Goal: Check status

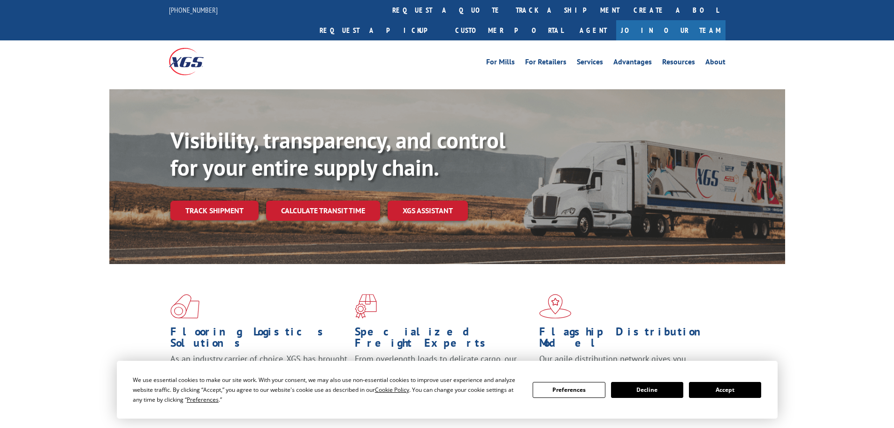
click at [725, 391] on button "Accept" at bounding box center [725, 390] width 72 height 16
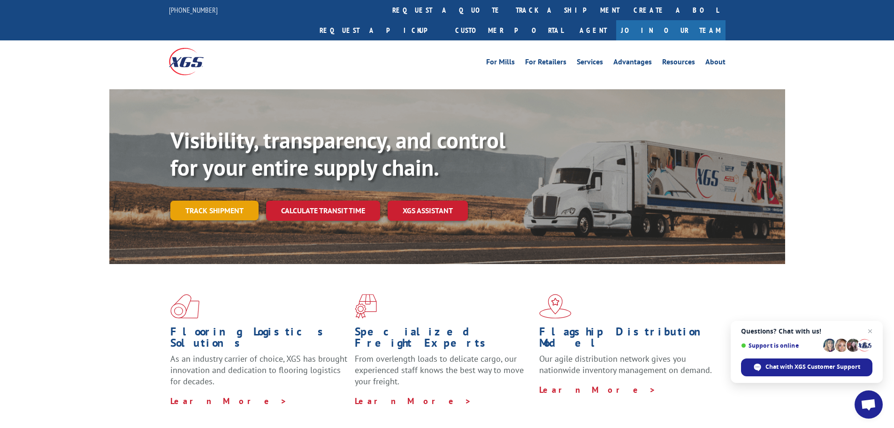
drag, startPoint x: 228, startPoint y: 185, endPoint x: 217, endPoint y: 194, distance: 14.3
click at [220, 200] on link "Track shipment" at bounding box center [214, 210] width 88 height 20
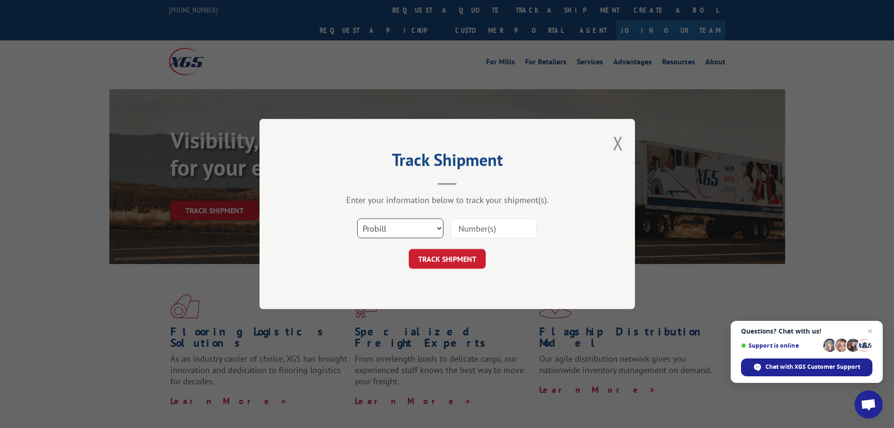
click at [372, 228] on select "Select category... Probill BOL PO" at bounding box center [400, 228] width 86 height 20
select select "bol"
click at [357, 218] on select "Select category... Probill BOL PO" at bounding box center [400, 228] width 86 height 20
drag, startPoint x: 467, startPoint y: 206, endPoint x: 469, endPoint y: 215, distance: 9.1
click at [468, 213] on div "Enter your information below to track your shipment(s). Select category... Prob…" at bounding box center [447, 231] width 282 height 74
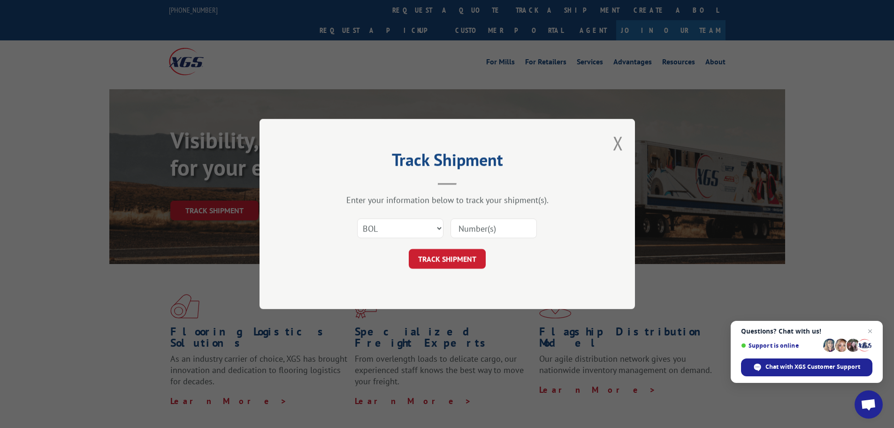
click at [465, 226] on input at bounding box center [494, 228] width 86 height 20
paste input "5675641"
type input "5675641"
click at [459, 252] on button "TRACK SHIPMENT" at bounding box center [447, 259] width 77 height 20
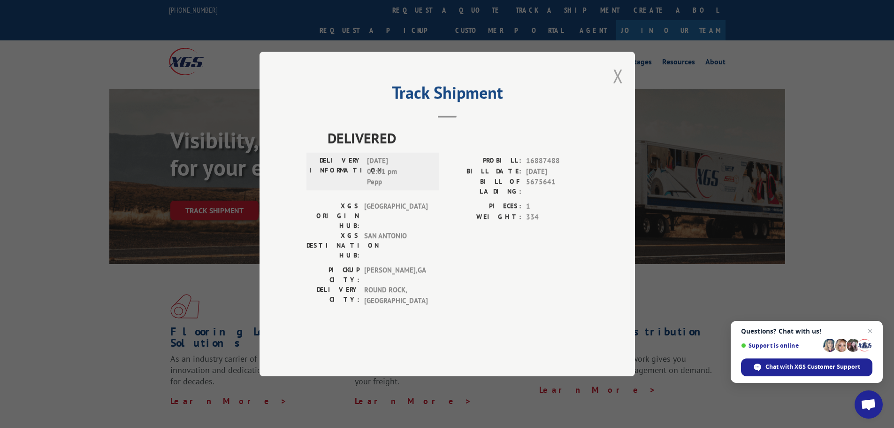
click at [622, 88] on button "Close modal" at bounding box center [618, 75] width 10 height 25
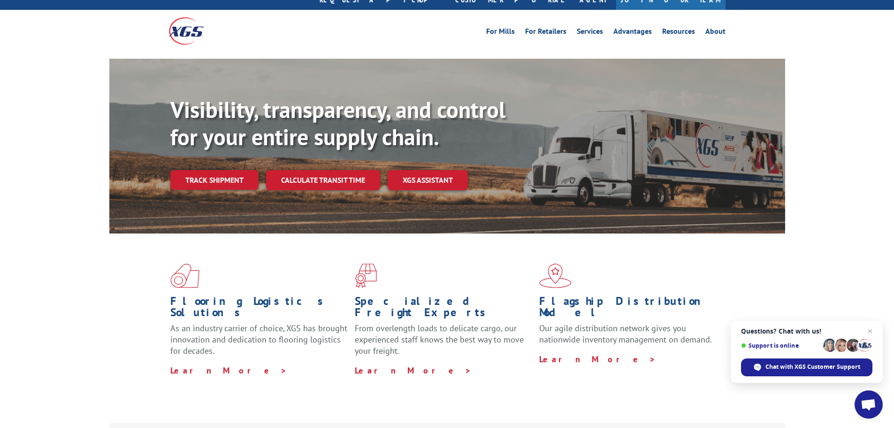
scroll to position [47, 0]
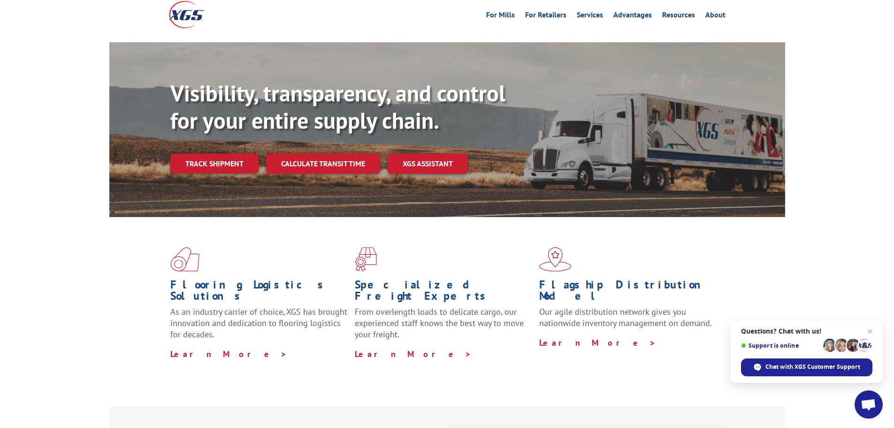
click at [221, 125] on div "Visibility, transparency, and control for your entire supply chain. Track shipm…" at bounding box center [477, 145] width 615 height 131
click at [212, 153] on link "Track shipment" at bounding box center [214, 163] width 88 height 20
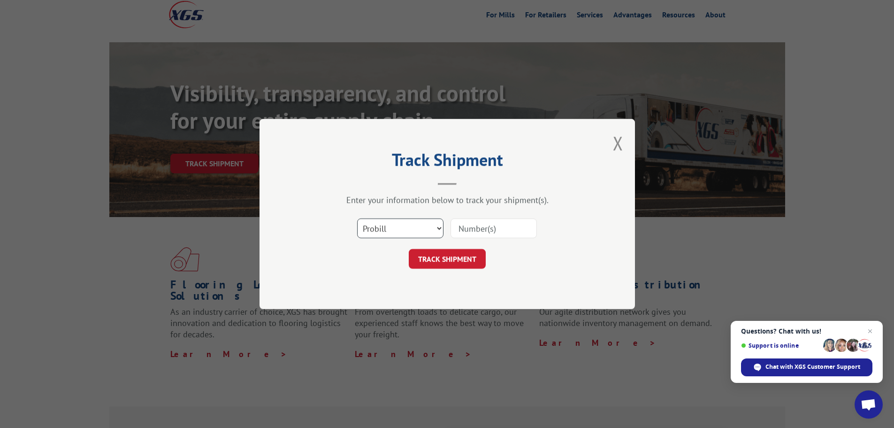
click at [407, 228] on select "Select category... Probill BOL PO" at bounding box center [400, 228] width 86 height 20
select select "bol"
click at [357, 218] on select "Select category... Probill BOL PO" at bounding box center [400, 228] width 86 height 20
click at [461, 229] on input at bounding box center [494, 228] width 86 height 20
paste input "5675641"
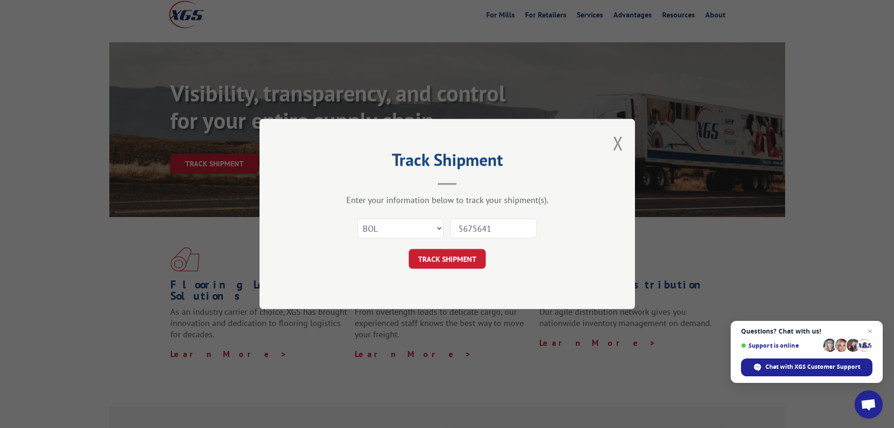
type input "5675641"
click at [447, 262] on button "TRACK SHIPMENT" at bounding box center [447, 259] width 77 height 20
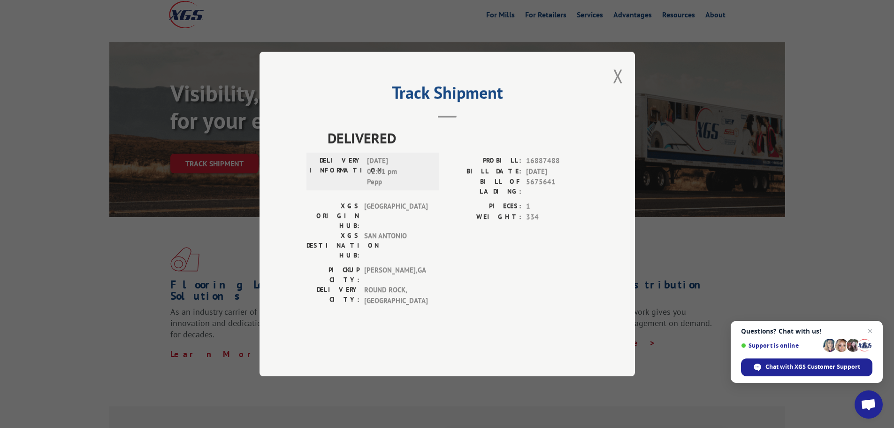
click at [616, 88] on button "Close modal" at bounding box center [618, 75] width 10 height 25
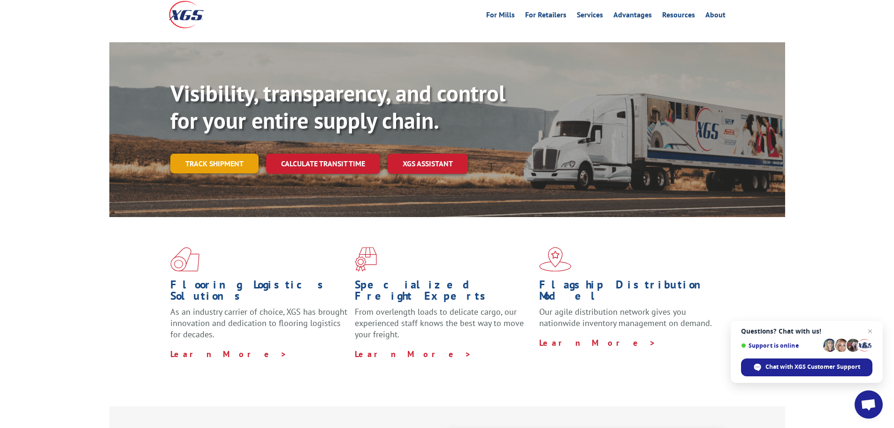
click at [219, 153] on link "Track shipment" at bounding box center [214, 163] width 88 height 20
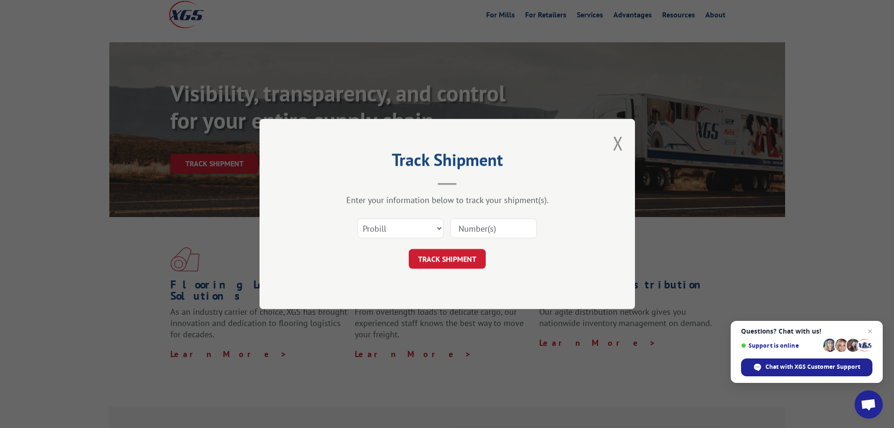
click at [439, 238] on div "Select category... Probill BOL PO" at bounding box center [400, 228] width 85 height 22
click at [428, 233] on select "Select category... Probill BOL PO" at bounding box center [400, 228] width 86 height 20
select select "po"
click at [357, 218] on select "Select category... Probill BOL PO" at bounding box center [400, 228] width 86 height 20
click at [421, 261] on button "TRACK SHIPMENT" at bounding box center [447, 259] width 77 height 20
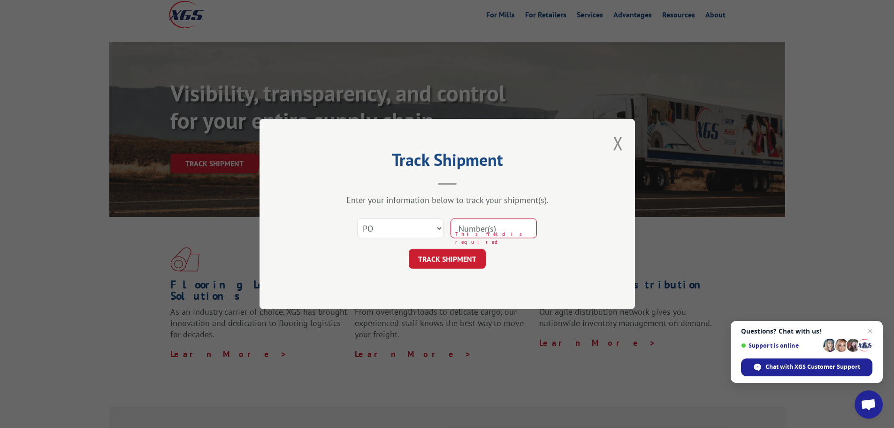
click at [471, 226] on input at bounding box center [494, 228] width 86 height 20
paste input "87533596"
type input "87533596"
drag, startPoint x: 437, startPoint y: 276, endPoint x: 444, endPoint y: 268, distance: 11.0
click at [439, 276] on div "Track Shipment Enter your information below to track your shipment(s). Select c…" at bounding box center [447, 214] width 375 height 190
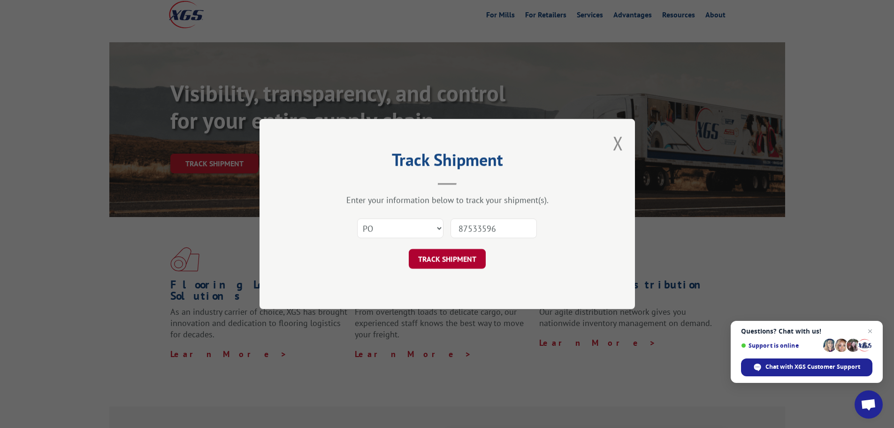
click at [446, 264] on button "TRACK SHIPMENT" at bounding box center [447, 259] width 77 height 20
